Goal: Task Accomplishment & Management: Use online tool/utility

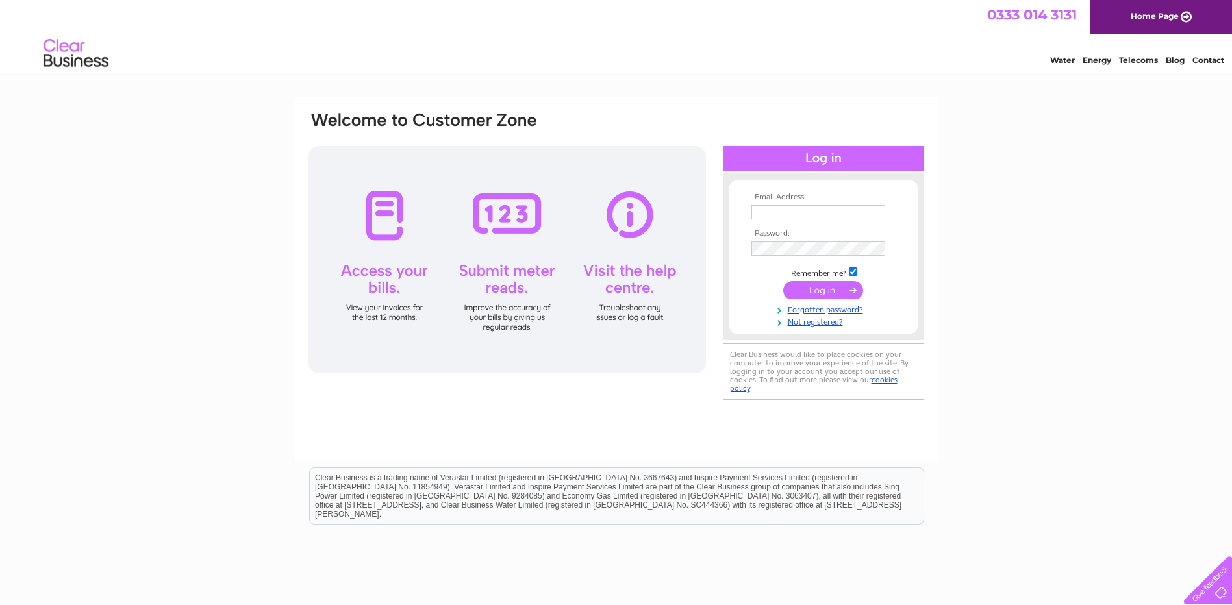
type input "peterm@northburn.co.uk"
click at [807, 290] on input "submit" at bounding box center [823, 290] width 80 height 18
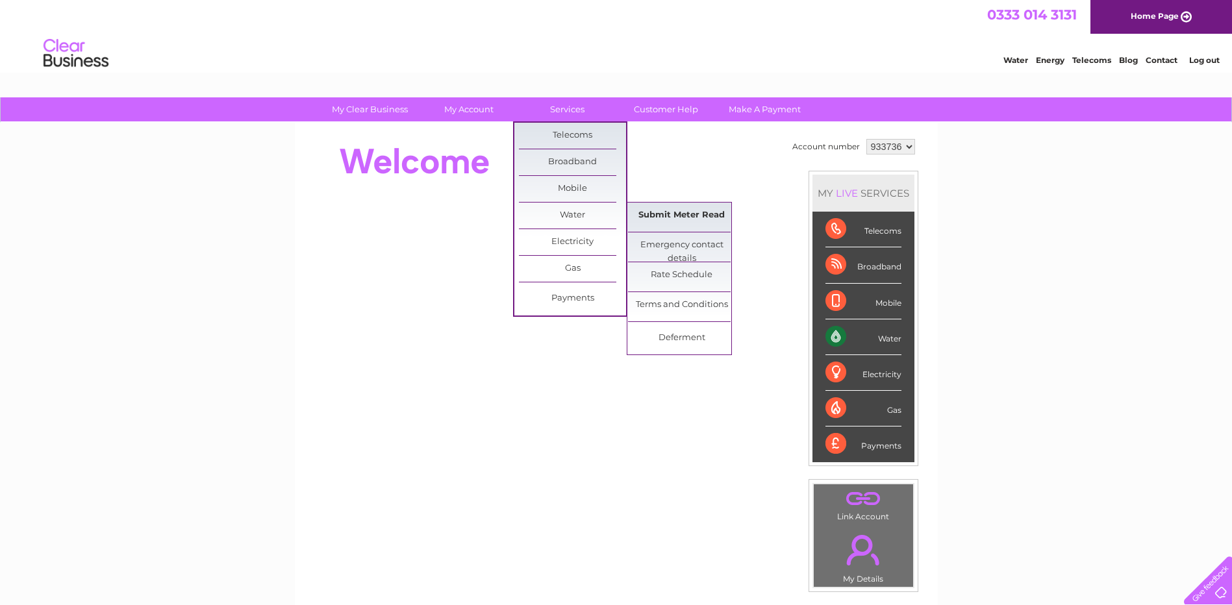
click at [675, 219] on link "Submit Meter Read" at bounding box center [681, 216] width 107 height 26
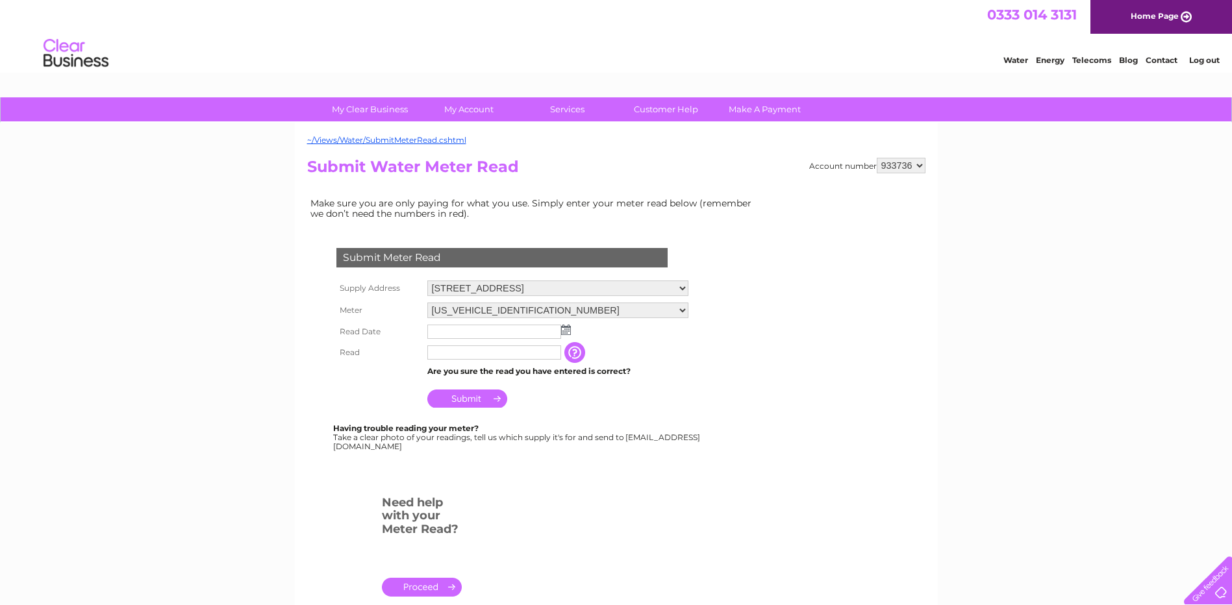
click at [568, 331] on img at bounding box center [566, 330] width 10 height 10
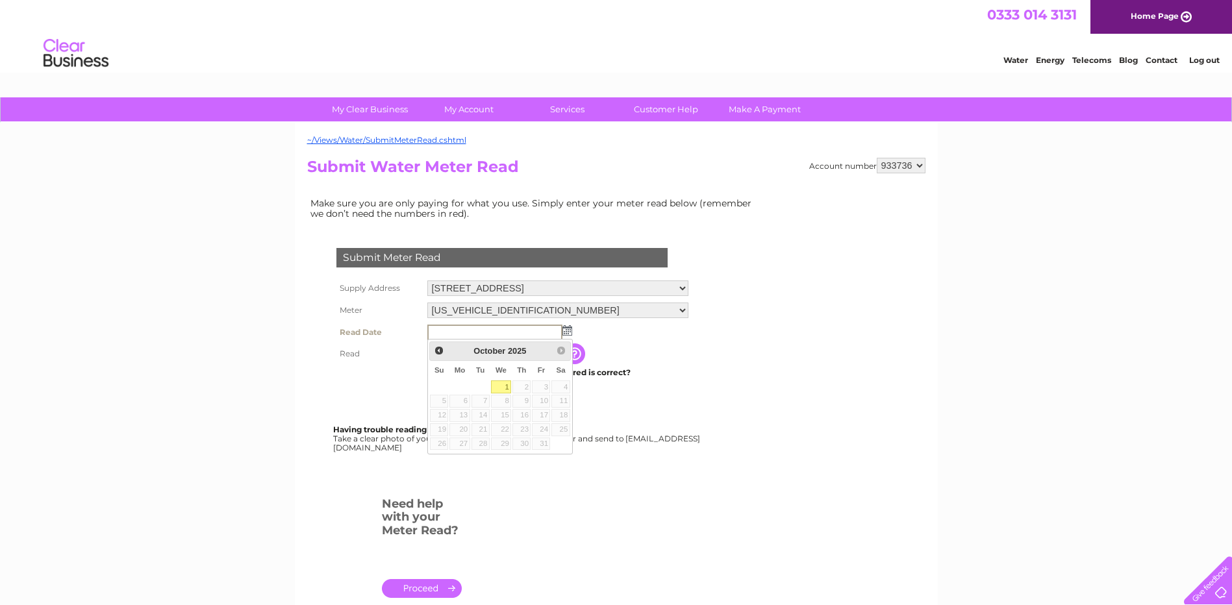
click at [506, 385] on link "1" at bounding box center [501, 387] width 21 height 13
type input "2025/10/01"
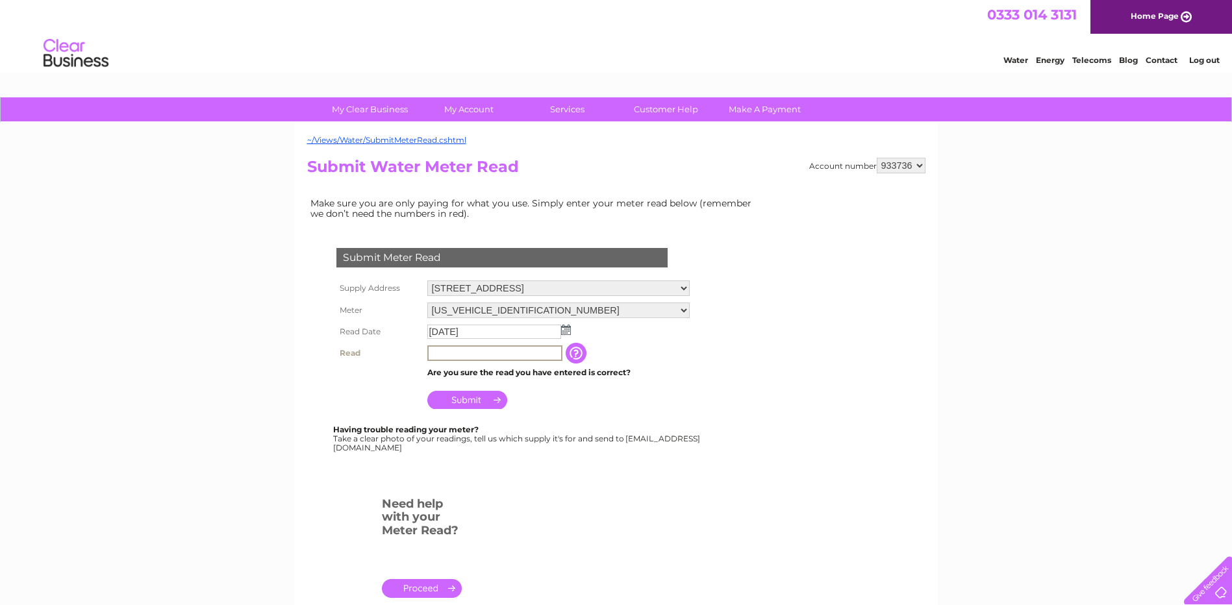
click at [445, 355] on input "text" at bounding box center [494, 353] width 135 height 16
type input "35599"
click at [460, 396] on input "Submit" at bounding box center [467, 399] width 80 height 18
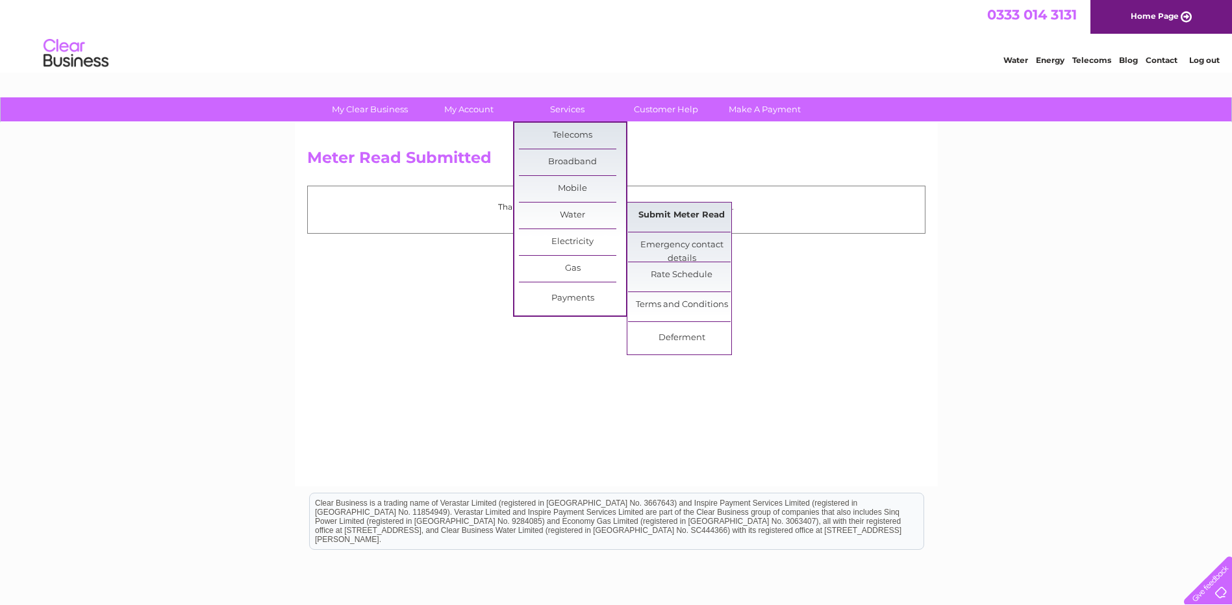
click at [658, 218] on link "Submit Meter Read" at bounding box center [681, 216] width 107 height 26
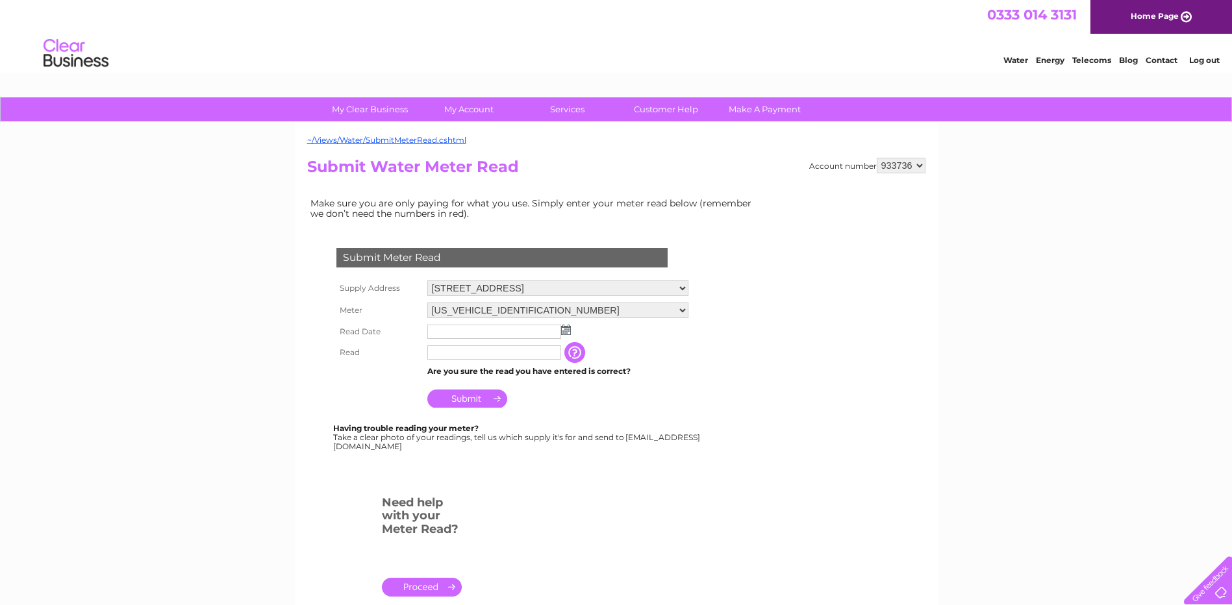
click at [688, 288] on select "[STREET_ADDRESS] [STREET_ADDRESS]" at bounding box center [557, 289] width 261 height 16
select select "559074"
click at [427, 281] on select "[STREET_ADDRESS] [STREET_ADDRESS]" at bounding box center [557, 289] width 261 height 17
drag, startPoint x: 0, startPoint y: 0, endPoint x: 563, endPoint y: 332, distance: 653.8
click at [563, 332] on img at bounding box center [566, 330] width 10 height 10
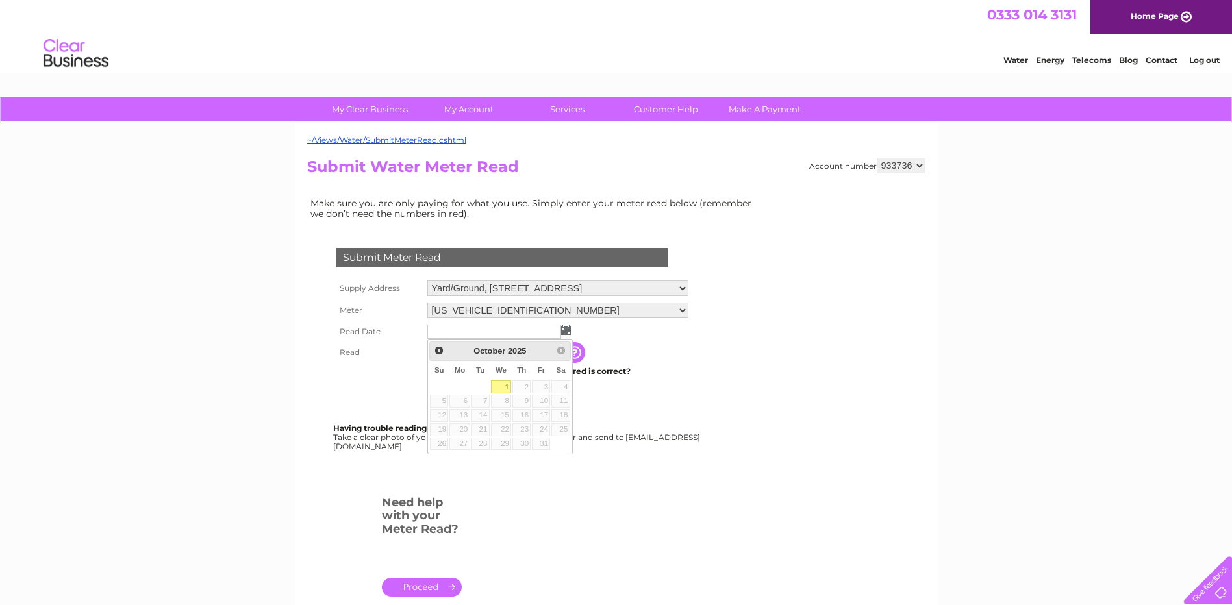
click at [503, 386] on link "1" at bounding box center [501, 387] width 21 height 13
type input "2025/10/01"
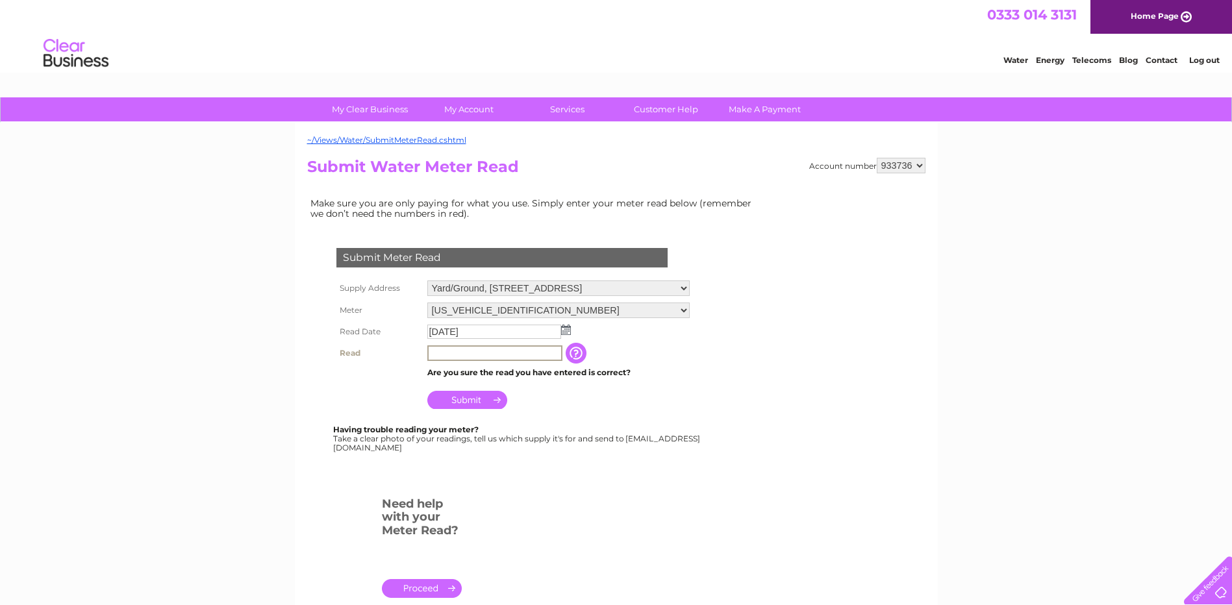
click at [460, 354] on input "text" at bounding box center [494, 353] width 135 height 16
type input "116"
click at [468, 398] on input "Submit" at bounding box center [467, 399] width 80 height 18
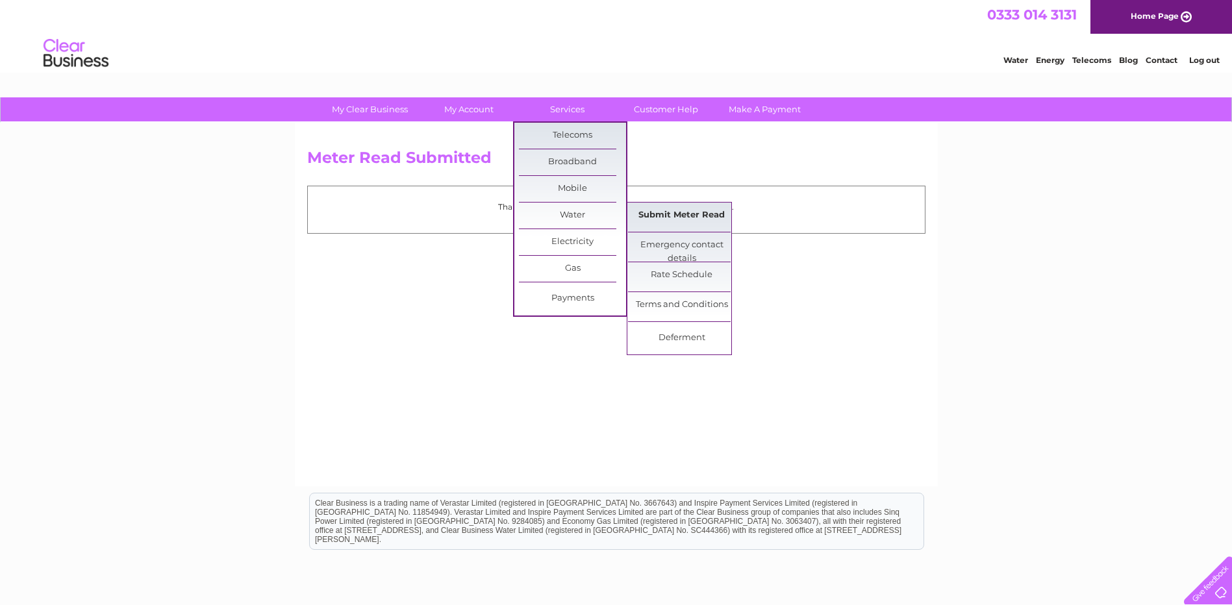
click at [665, 214] on link "Submit Meter Read" at bounding box center [681, 216] width 107 height 26
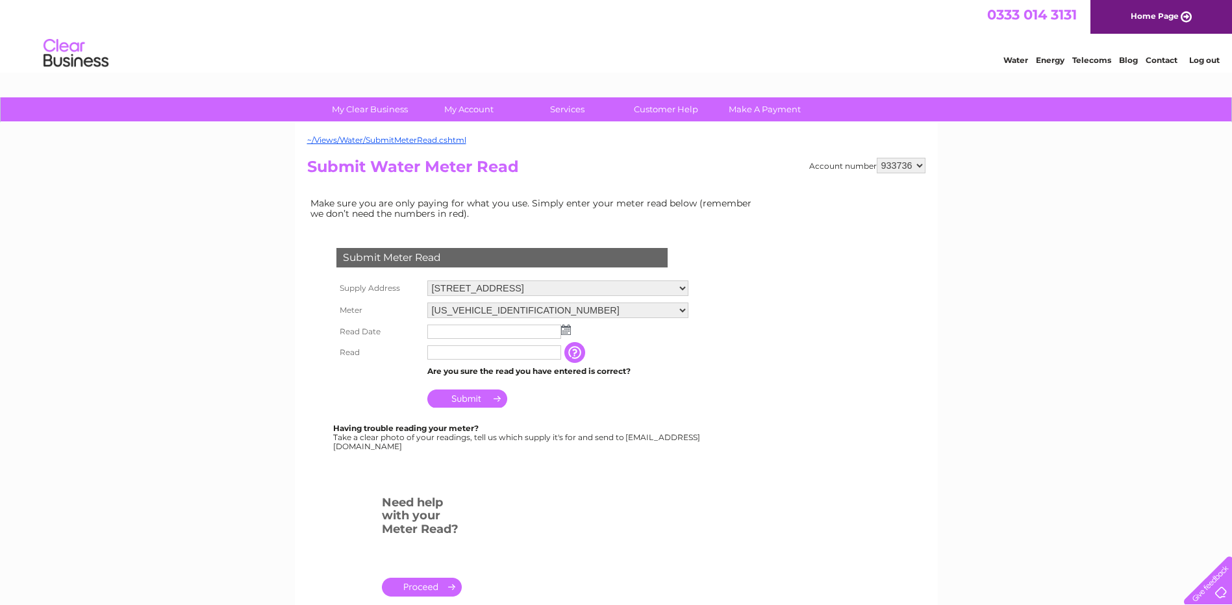
click at [688, 293] on select "10 Northburn Road, Coatbridge, ML5 2HY Yard/Ground, Black Dog Industrial Estate…" at bounding box center [557, 289] width 261 height 16
select select "559084"
click at [427, 281] on select "10 Northburn Road, Coatbridge, ML5 2HY Yard/Ground, Black Dog Industrial Estate…" at bounding box center [557, 289] width 261 height 17
click at [566, 330] on img at bounding box center [566, 330] width 10 height 10
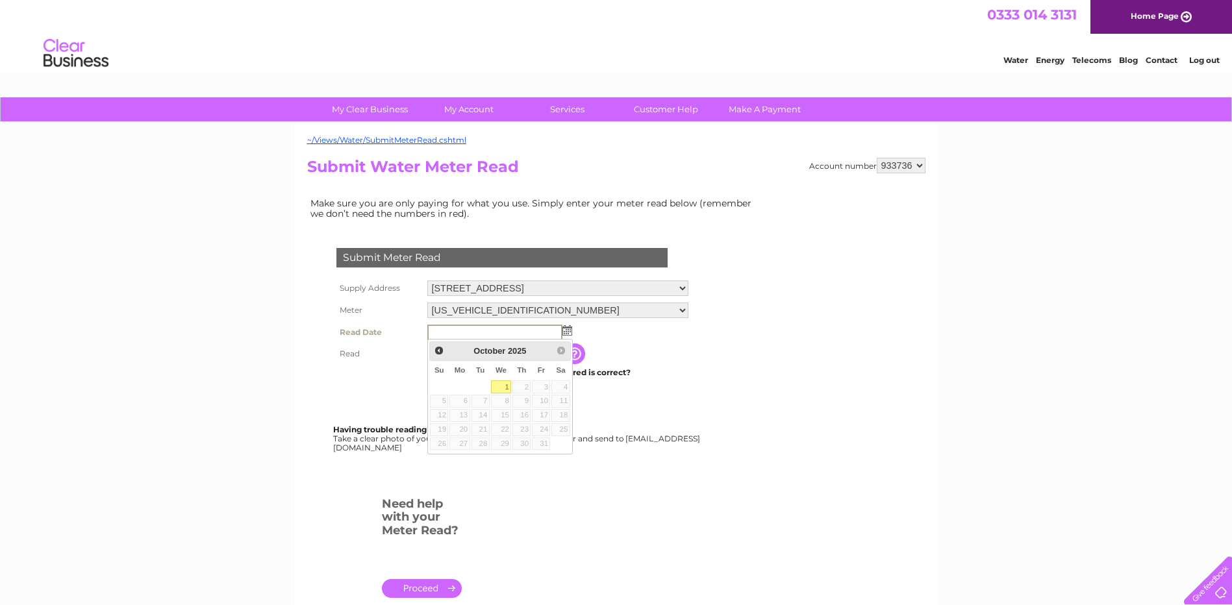
click at [499, 385] on link "1" at bounding box center [501, 387] width 21 height 13
type input "2025/10/01"
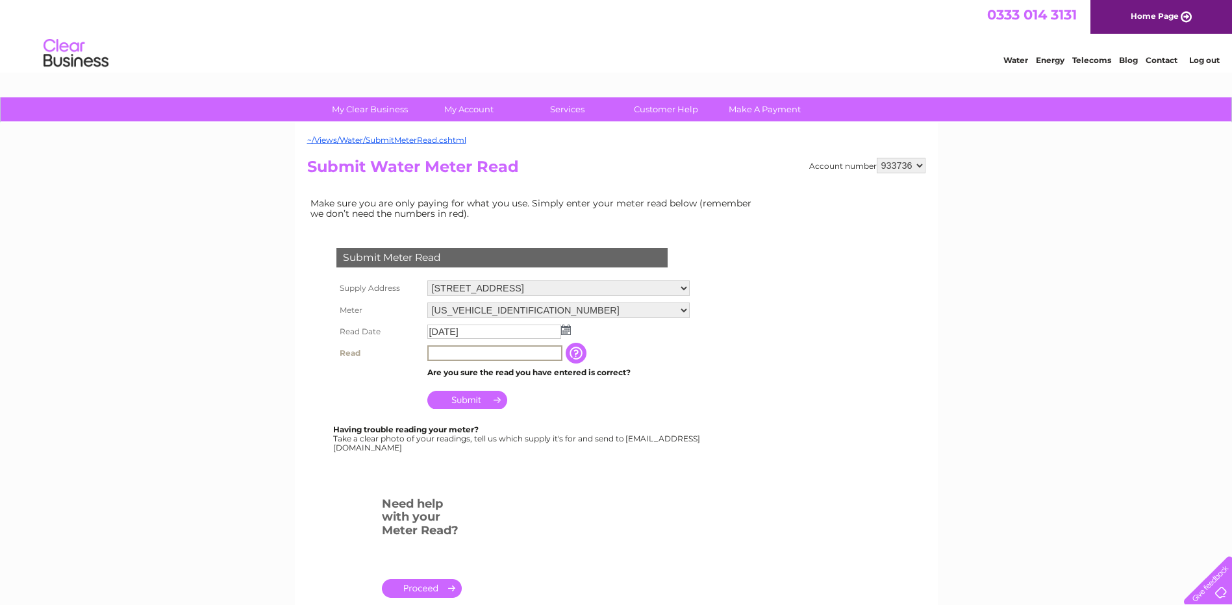
click at [448, 354] on input "text" at bounding box center [494, 353] width 135 height 16
type input "5224"
click at [480, 403] on input "Submit" at bounding box center [467, 399] width 80 height 18
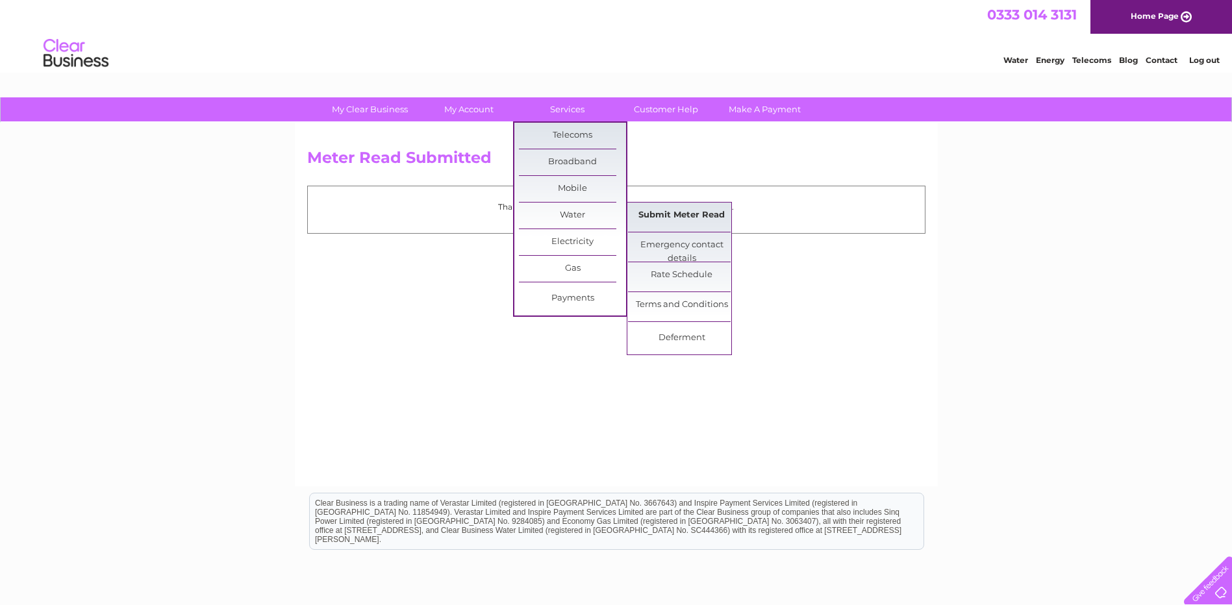
click at [690, 214] on link "Submit Meter Read" at bounding box center [681, 216] width 107 height 26
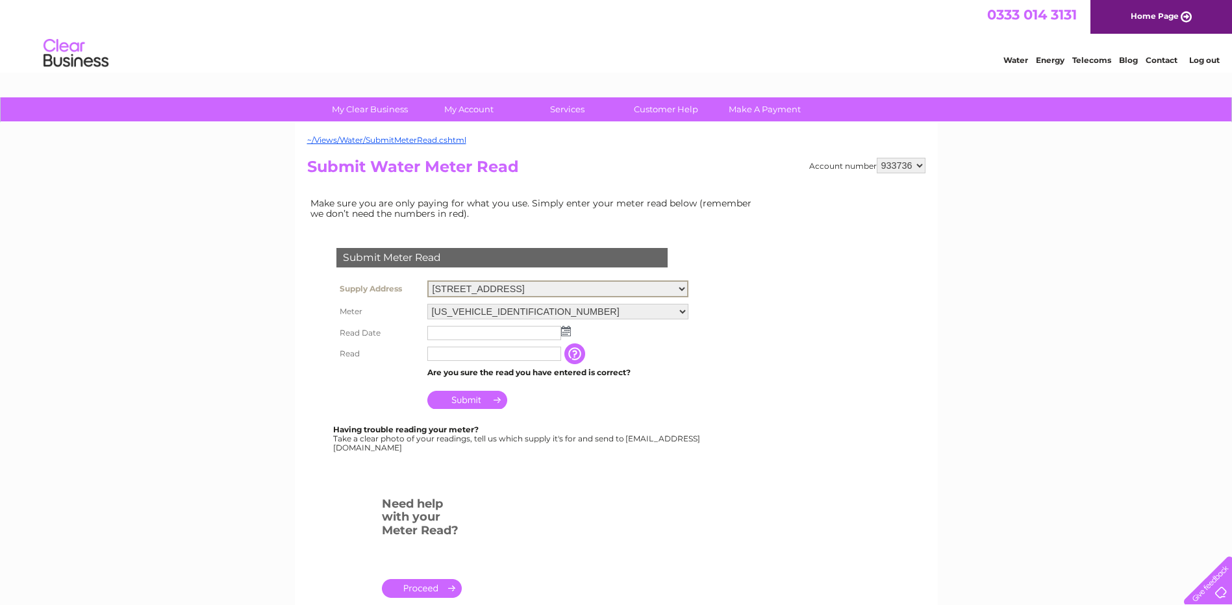
click at [688, 292] on select "10 Northburn Road, Coatbridge, ML5 2HY Yard/Ground, Black Dog Industrial Estate…" at bounding box center [557, 289] width 261 height 17
click at [670, 478] on div at bounding box center [504, 479] width 395 height 26
click at [919, 169] on select "933736 934545" at bounding box center [901, 166] width 49 height 16
select select "934545"
click at [877, 158] on select "933736 934545" at bounding box center [901, 166] width 49 height 16
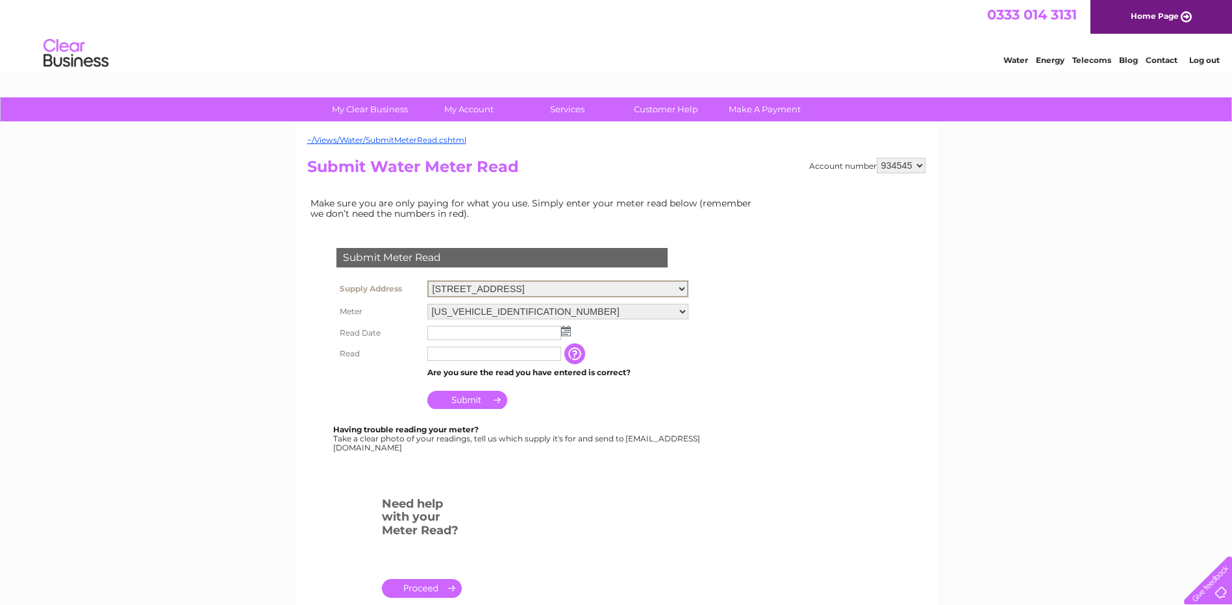
click at [683, 288] on select "[STREET_ADDRESS]" at bounding box center [557, 289] width 261 height 17
click at [564, 332] on img at bounding box center [566, 330] width 10 height 10
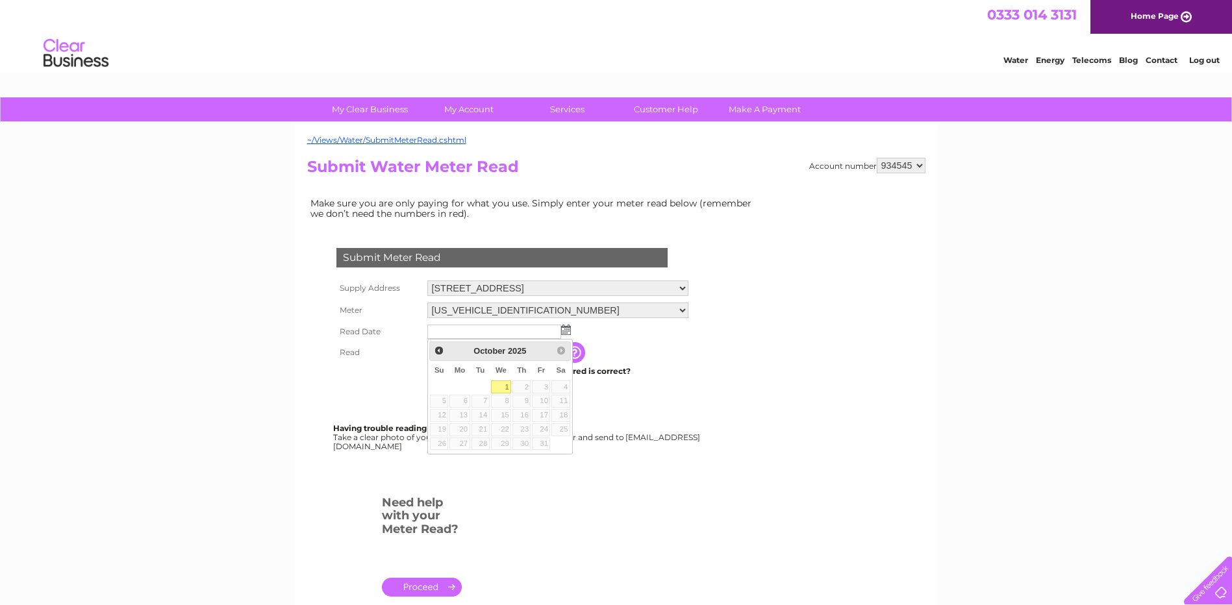
click at [503, 385] on link "1" at bounding box center [501, 387] width 21 height 13
type input "2025/10/01"
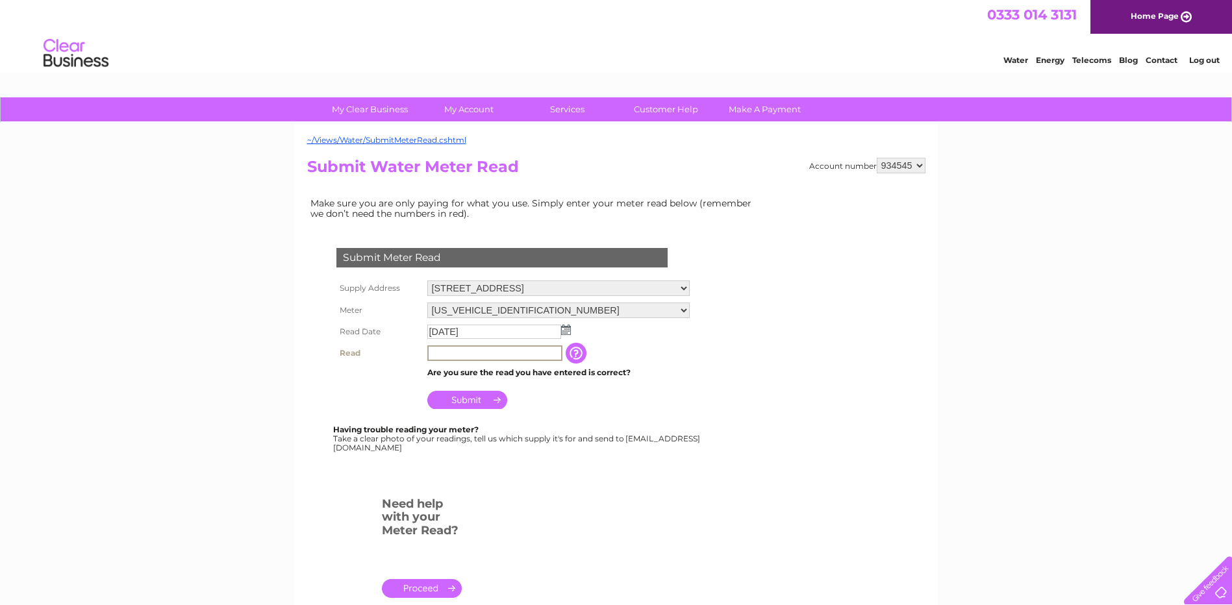
click at [466, 356] on input "text" at bounding box center [494, 353] width 135 height 16
type input "41180"
click at [463, 398] on input "Submit" at bounding box center [467, 399] width 80 height 18
